Goal: Task Accomplishment & Management: Complete application form

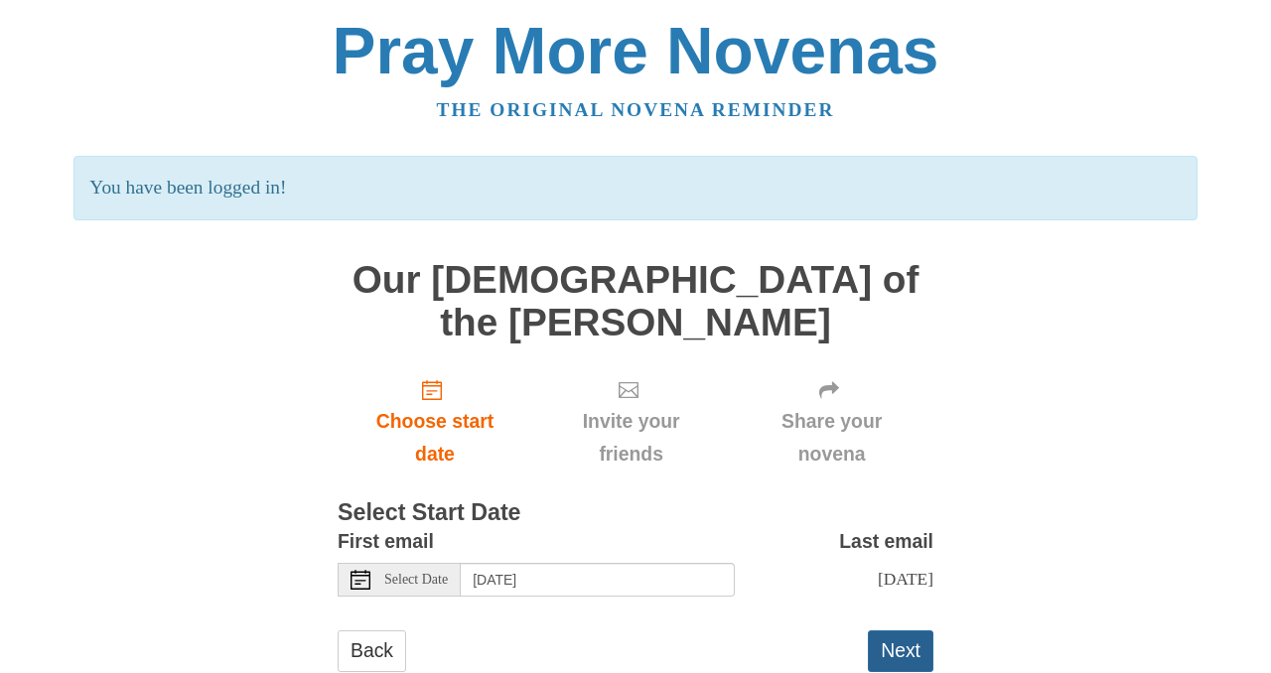
click at [905, 630] on button "Next" at bounding box center [901, 650] width 66 height 41
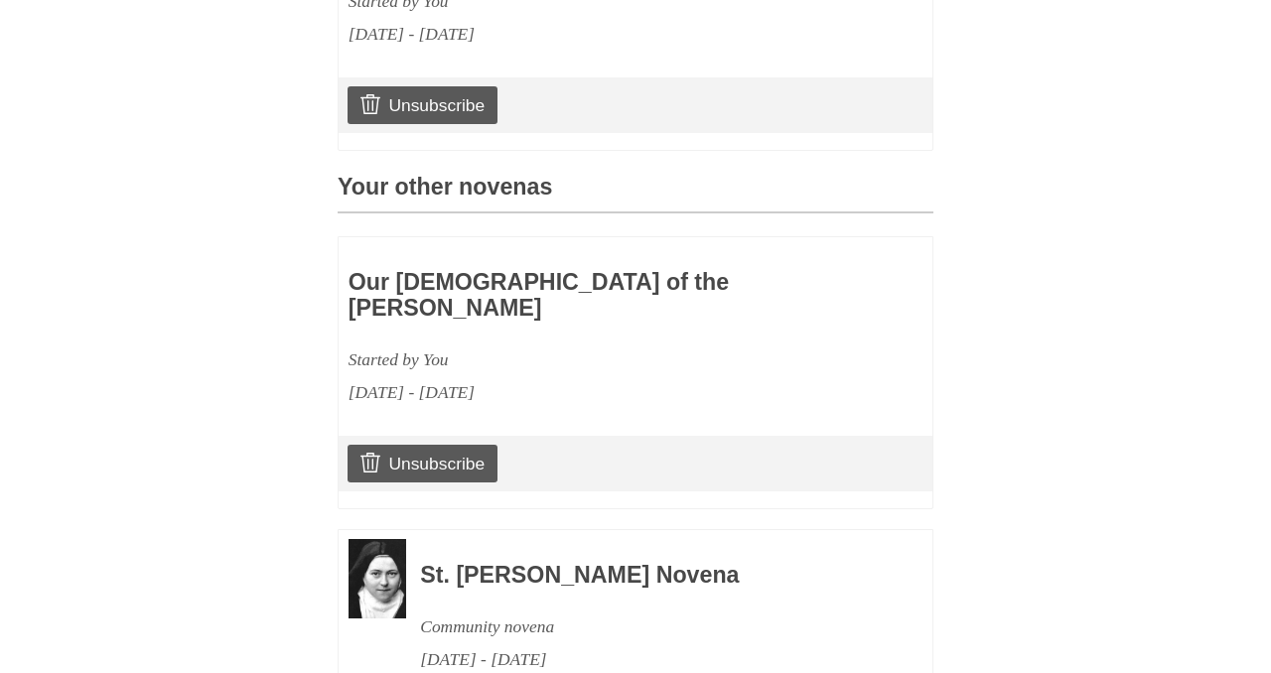
scroll to position [908, 0]
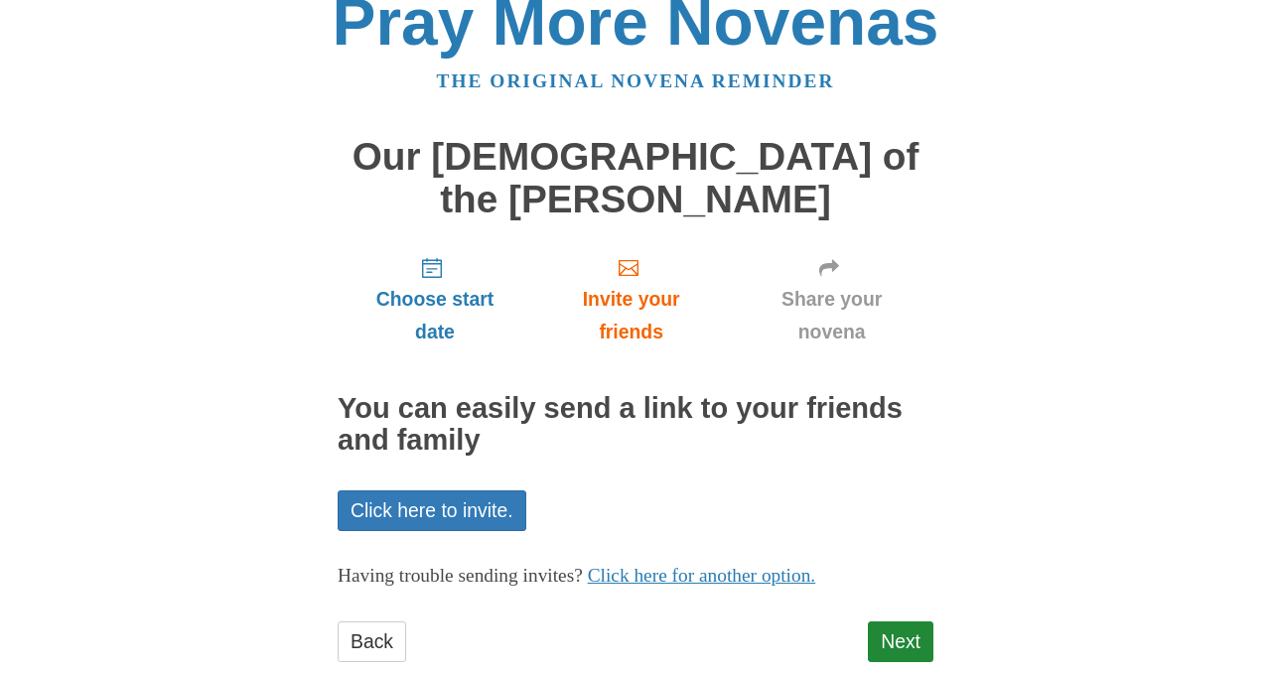
scroll to position [34, 0]
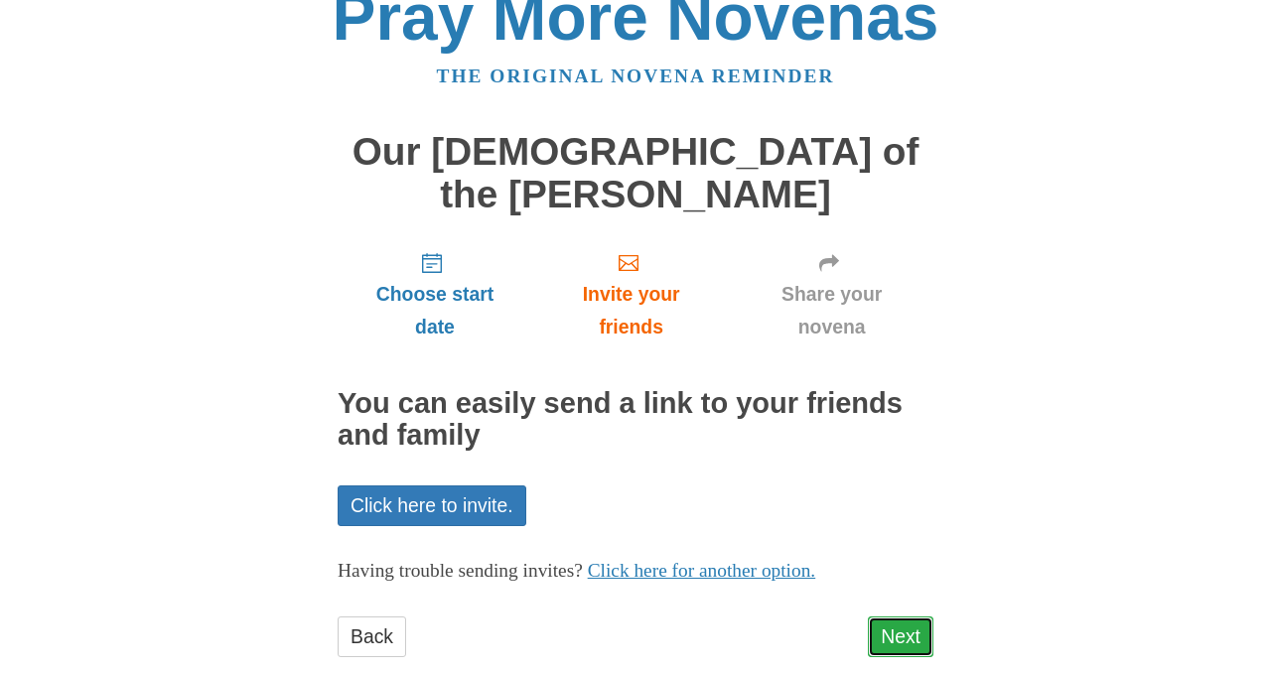
click at [893, 616] on link "Next" at bounding box center [901, 636] width 66 height 41
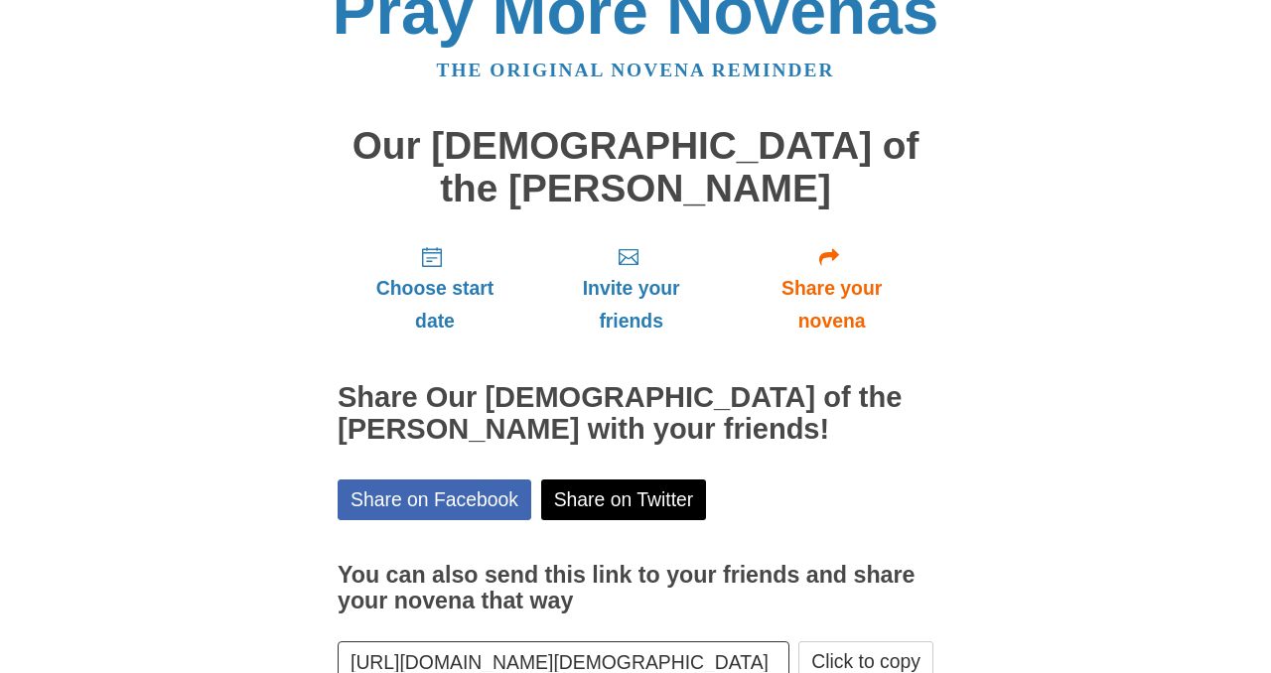
scroll to position [124, 0]
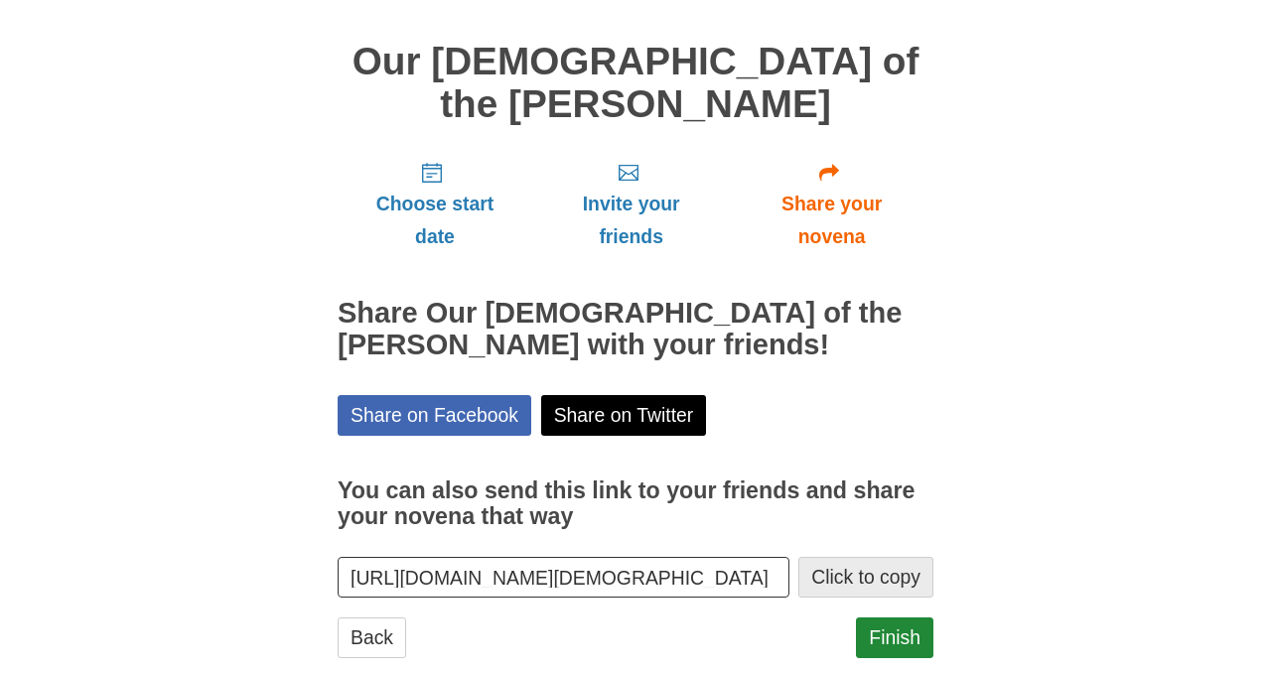
click at [872, 557] on button "Click to copy" at bounding box center [865, 577] width 135 height 41
click at [845, 557] on button "Click to copy" at bounding box center [865, 577] width 135 height 41
click at [893, 617] on link "Finish" at bounding box center [894, 637] width 77 height 41
